Goal: Use online tool/utility: Utilize a website feature to perform a specific function

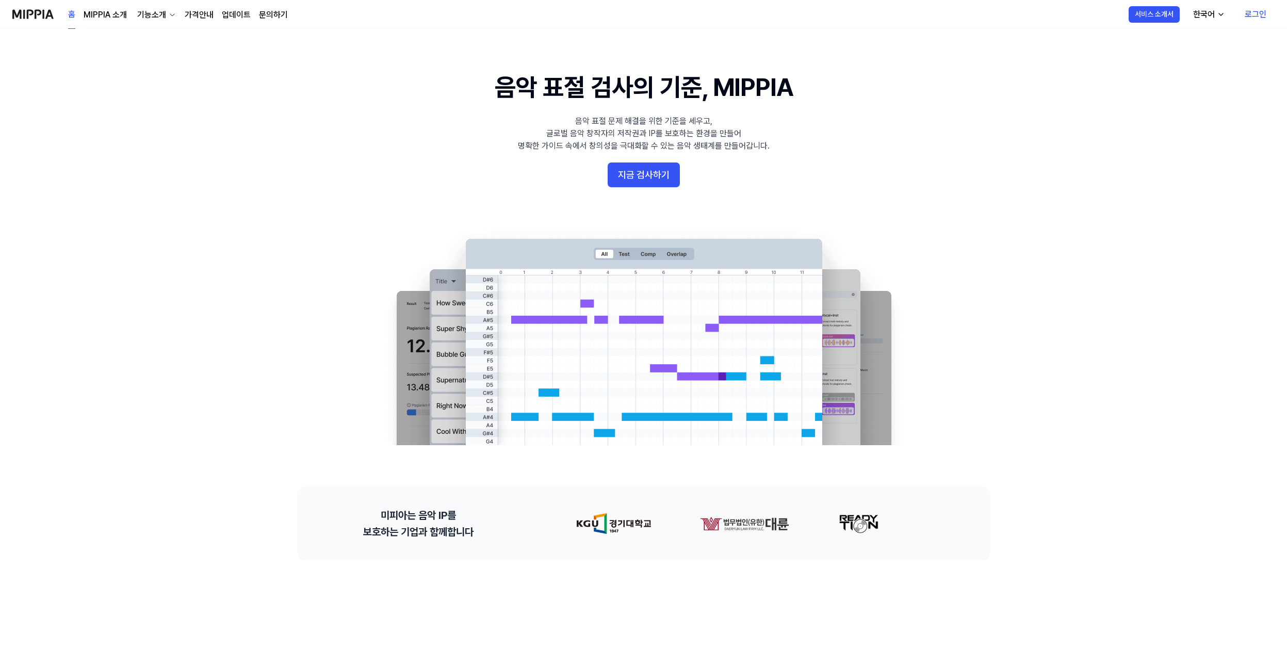
click at [1250, 14] on link "로그인" at bounding box center [1255, 14] width 38 height 29
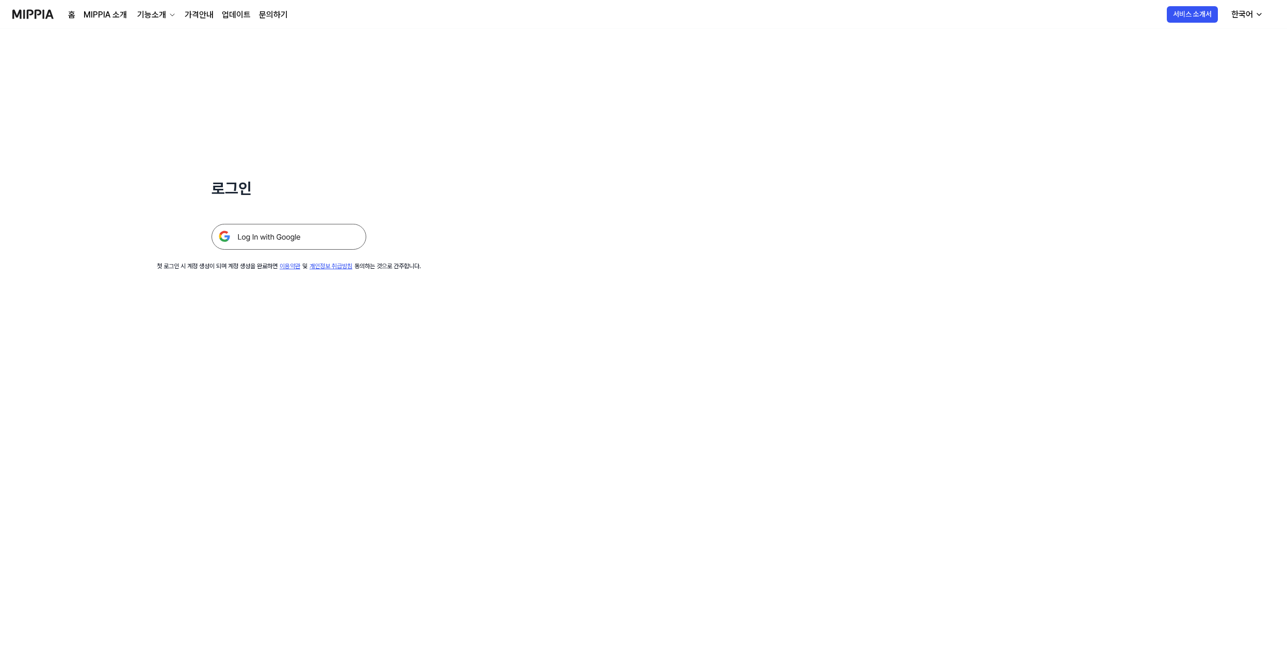
click at [315, 247] on img at bounding box center [288, 237] width 155 height 26
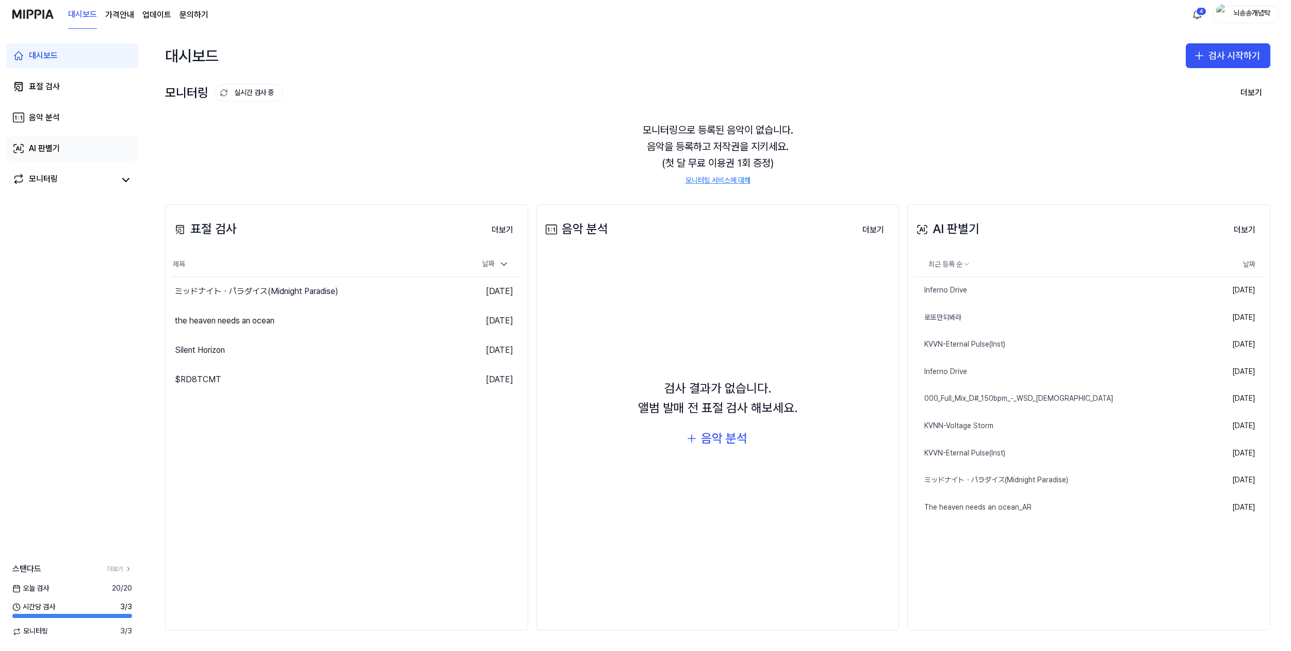
click at [49, 144] on div "AI 판별기" at bounding box center [44, 148] width 31 height 12
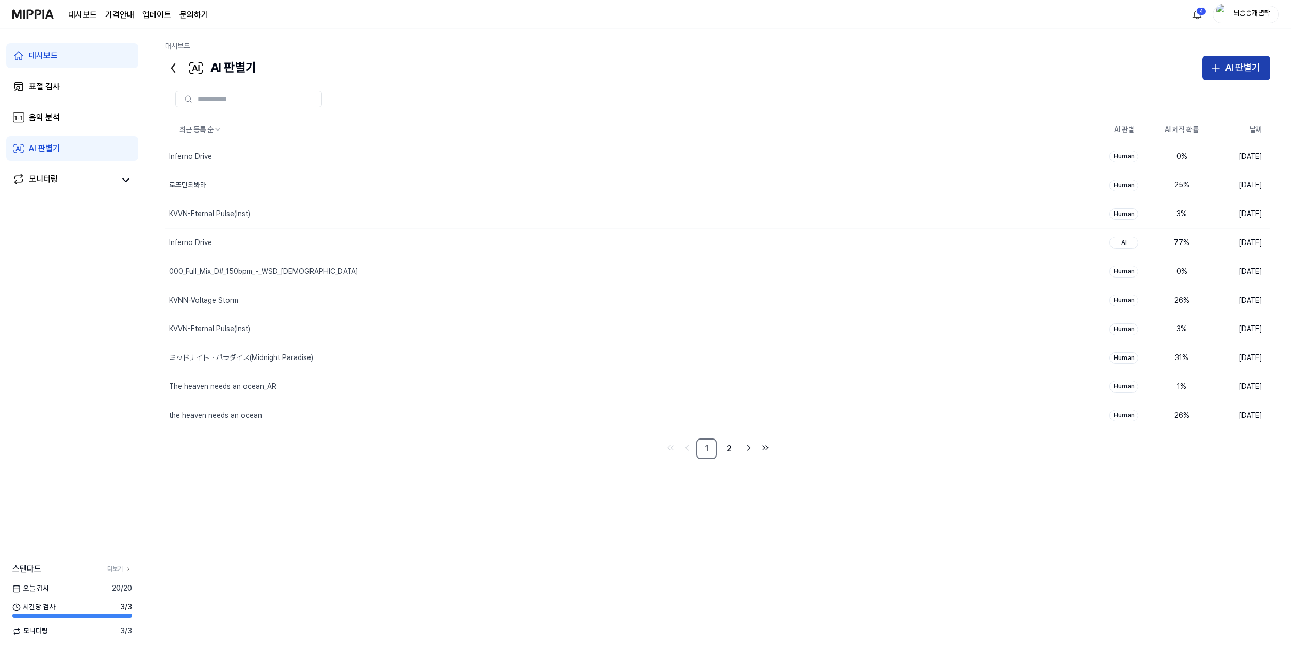
click at [1249, 63] on div "AI 판별기" at bounding box center [1242, 67] width 35 height 15
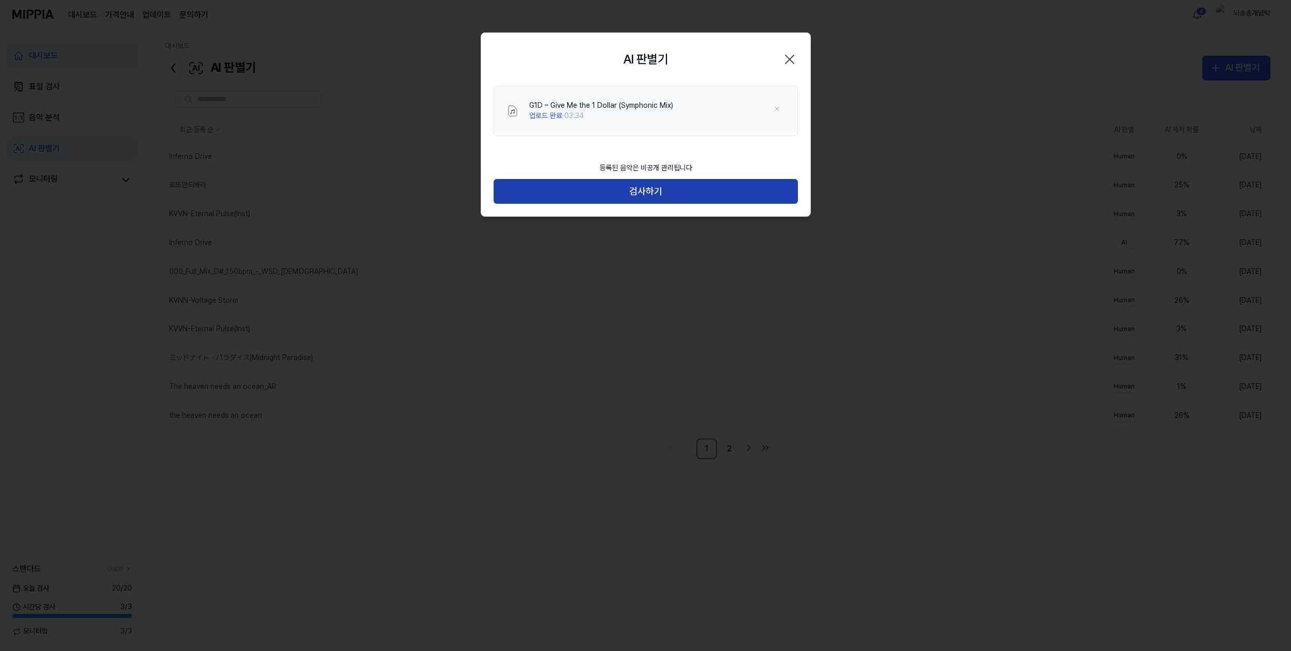
click at [682, 192] on button "검사하기" at bounding box center [646, 191] width 304 height 25
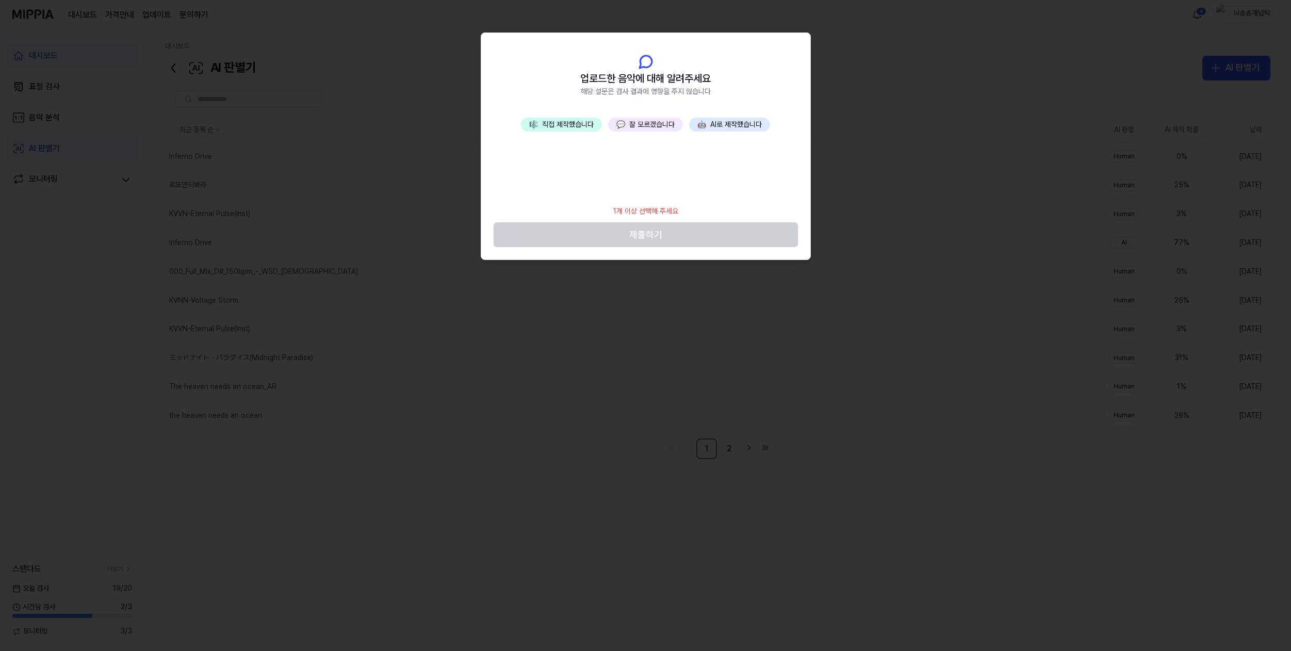
click at [572, 121] on button "🎼 직접 제작했습니다" at bounding box center [561, 125] width 81 height 14
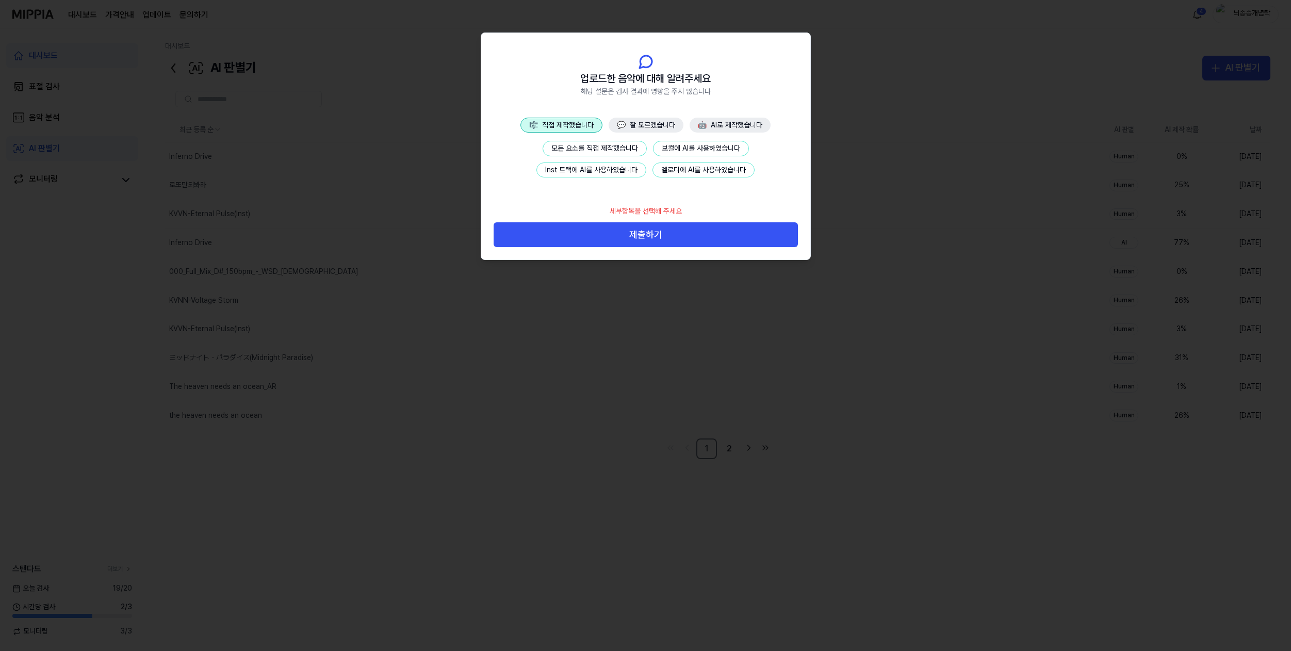
click at [593, 153] on button "모든 요소를 직접 제작했습니다" at bounding box center [595, 148] width 104 height 15
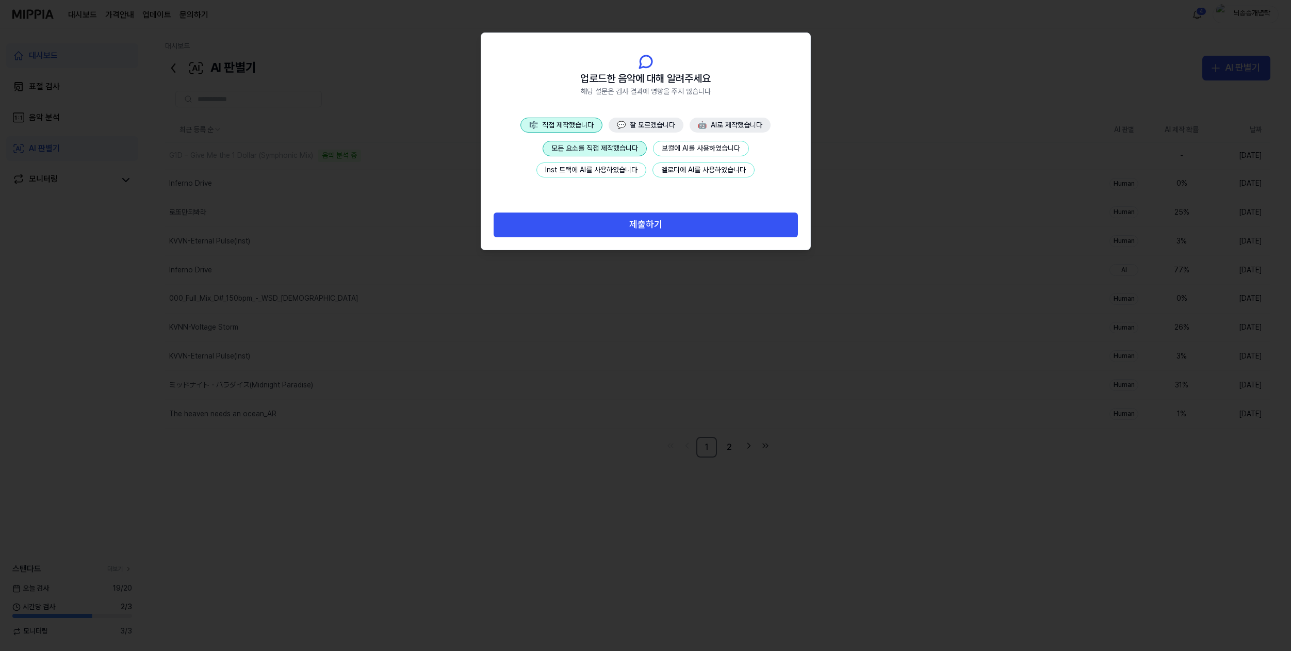
click at [695, 155] on button "보컬에 AI를 사용하였습니다" at bounding box center [701, 148] width 96 height 15
click at [628, 150] on button "모든 요소를 직접 제작했습니다" at bounding box center [595, 148] width 104 height 15
click at [613, 152] on button "모든 요소를 직접 제작했습니다" at bounding box center [595, 148] width 104 height 15
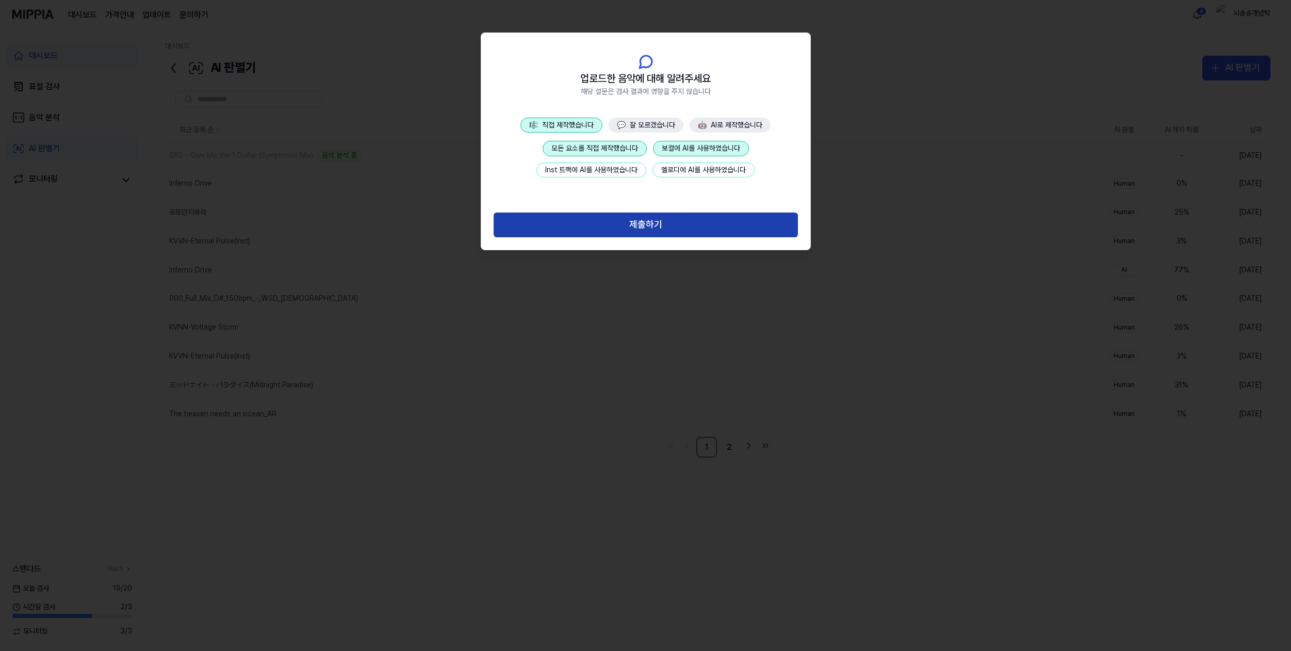
click at [657, 224] on button "제출하기" at bounding box center [646, 224] width 304 height 25
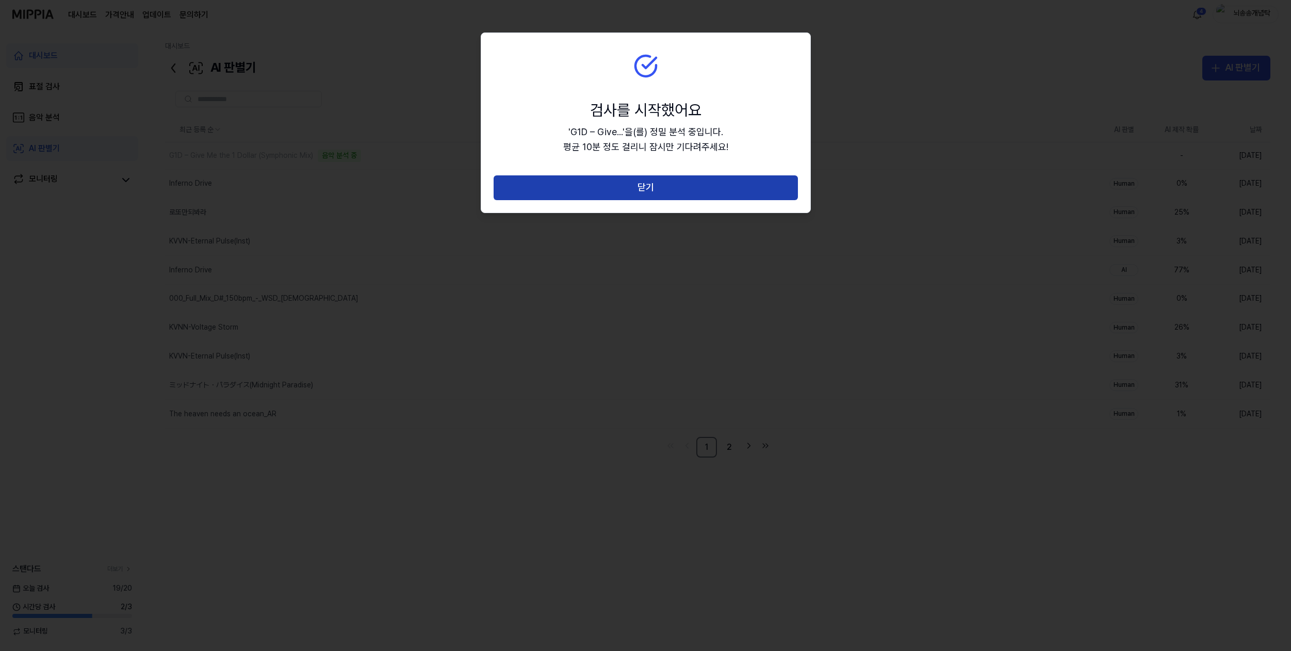
click at [661, 190] on button "닫기" at bounding box center [646, 187] width 304 height 25
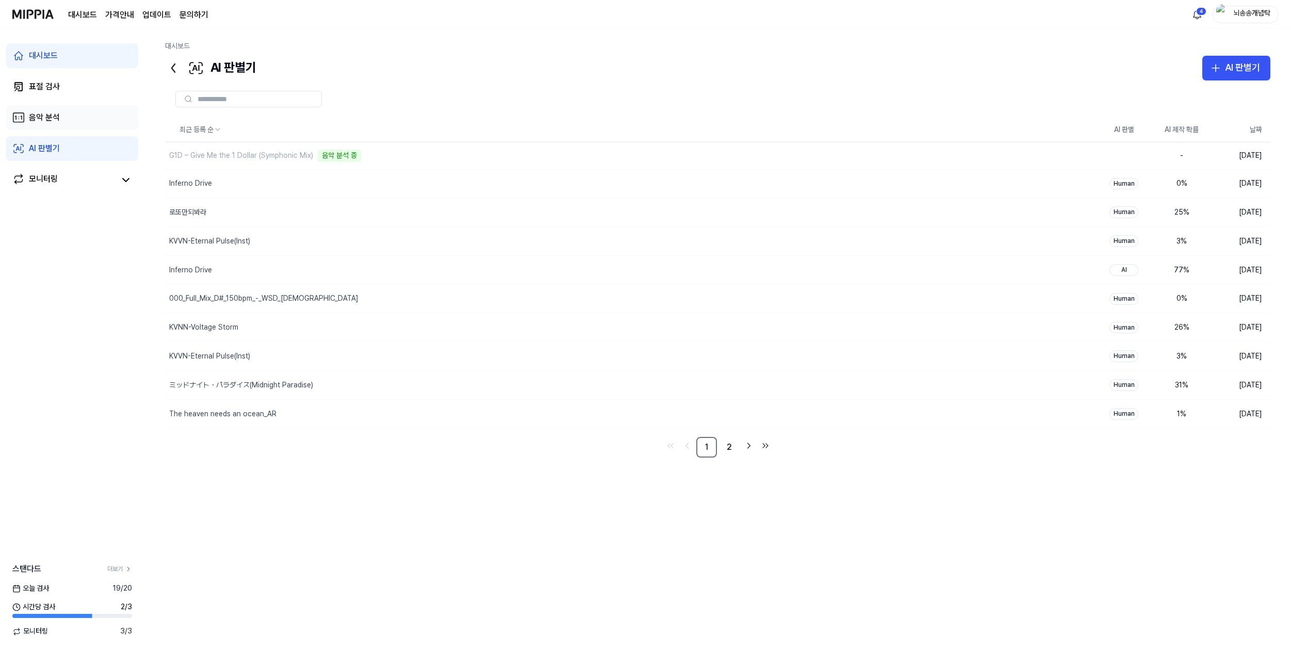
click at [71, 121] on link "음악 분석" at bounding box center [72, 117] width 132 height 25
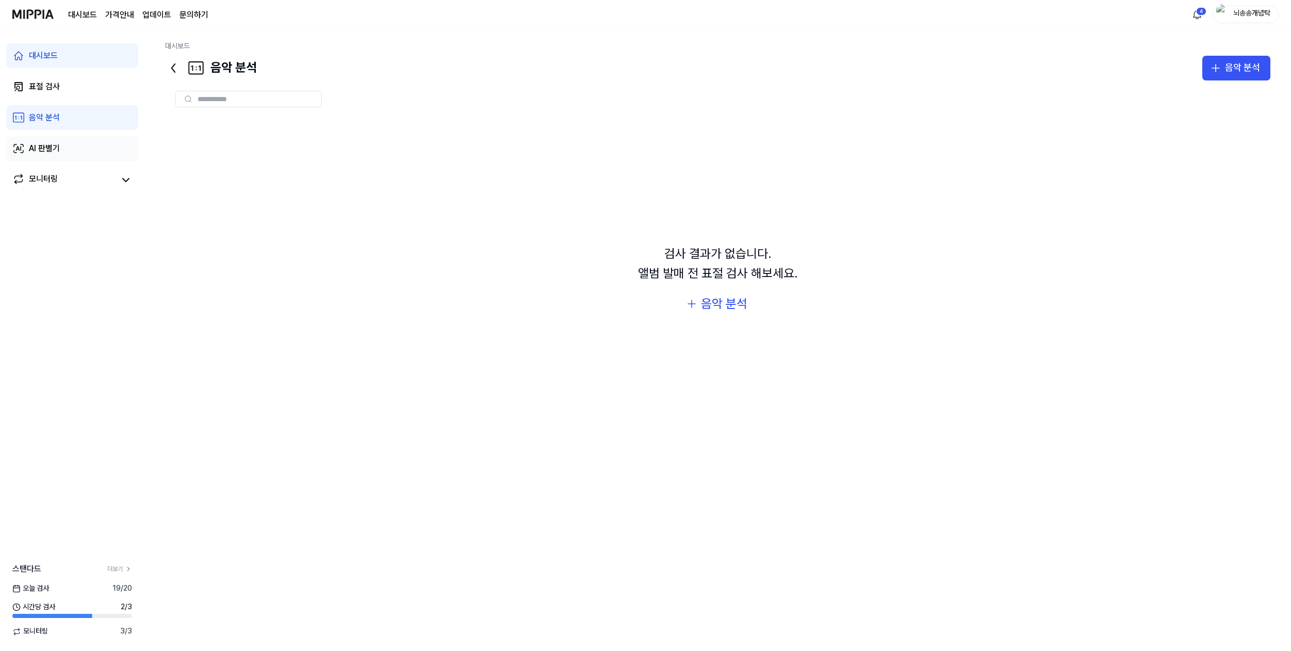
click at [66, 157] on link "AI 판별기" at bounding box center [72, 148] width 132 height 25
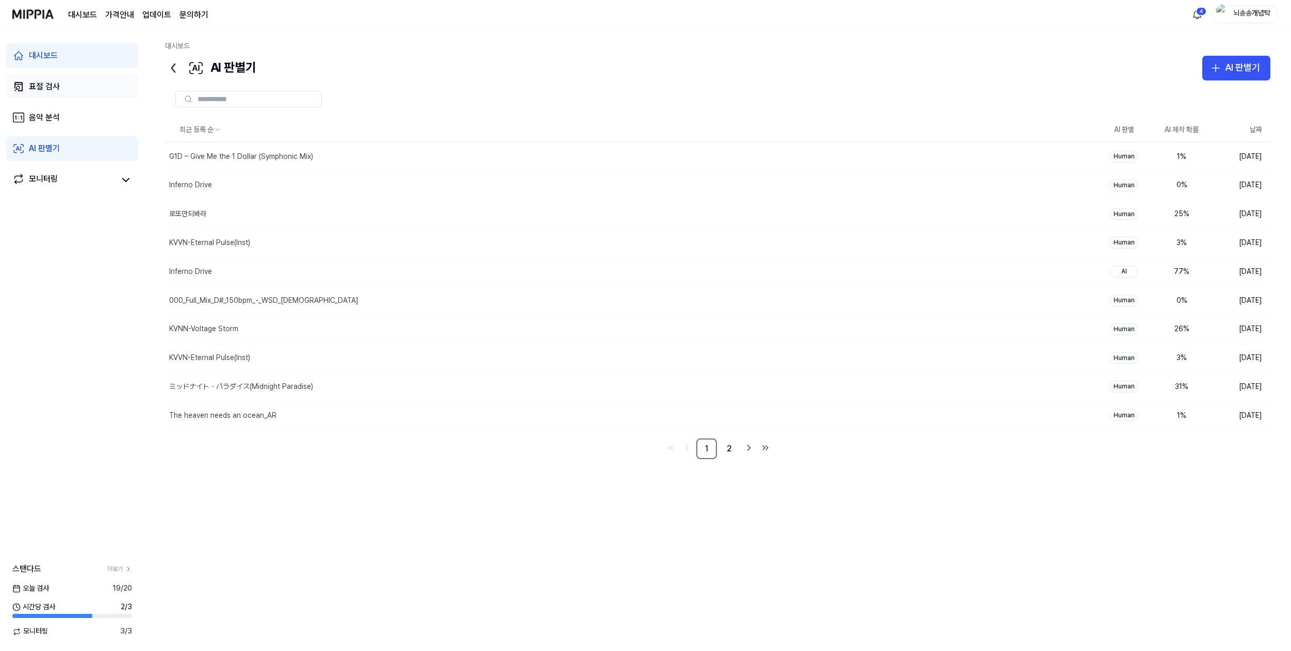
click at [70, 88] on link "표절 검사" at bounding box center [72, 86] width 132 height 25
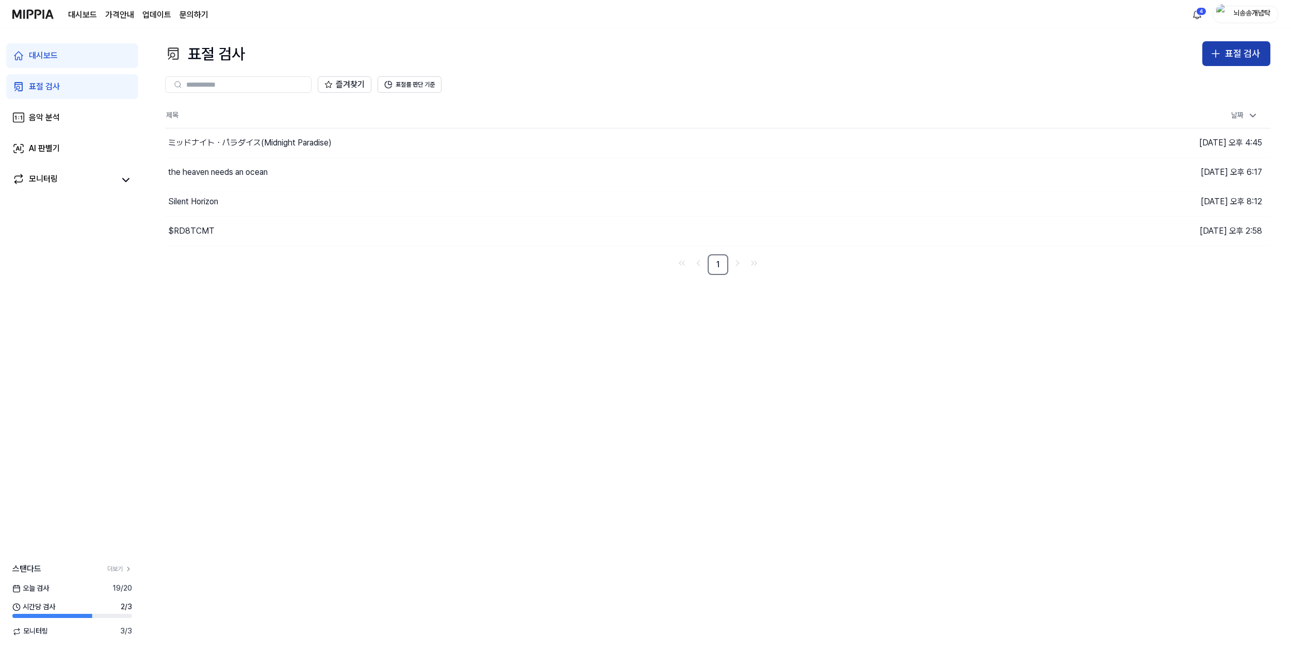
click at [1245, 44] on button "표절 검사" at bounding box center [1236, 53] width 68 height 25
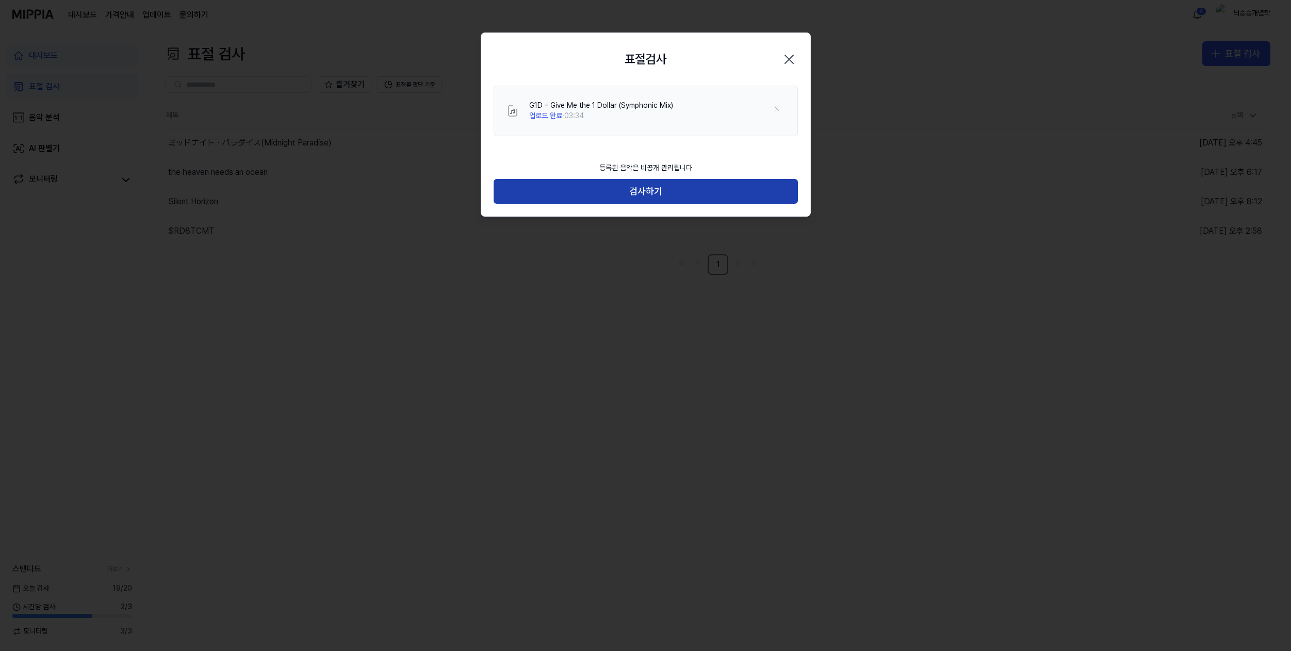
click at [718, 191] on button "검사하기" at bounding box center [646, 191] width 304 height 25
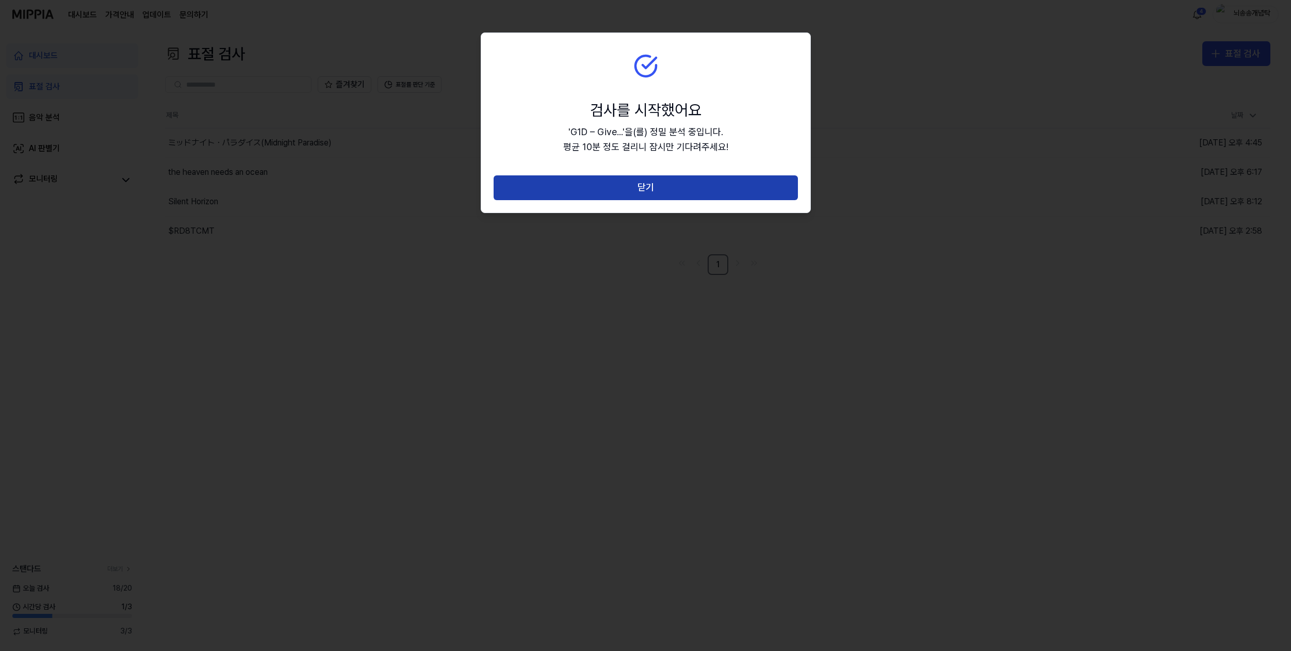
click at [646, 182] on button "닫기" at bounding box center [646, 187] width 304 height 25
